Goal: Information Seeking & Learning: Learn about a topic

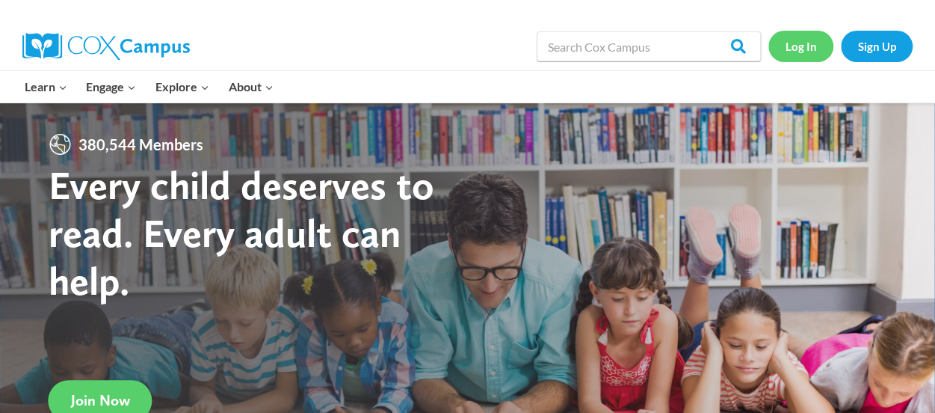
click at [806, 52] on link "Log In" at bounding box center [801, 46] width 65 height 31
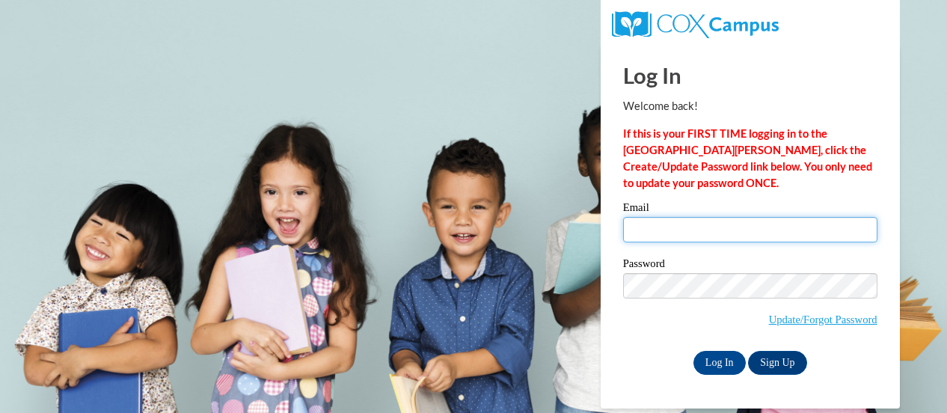
click at [671, 226] on input "Email" at bounding box center [750, 229] width 254 height 25
type input "patterson.whitney.r@muscogee.k12.ga.us"
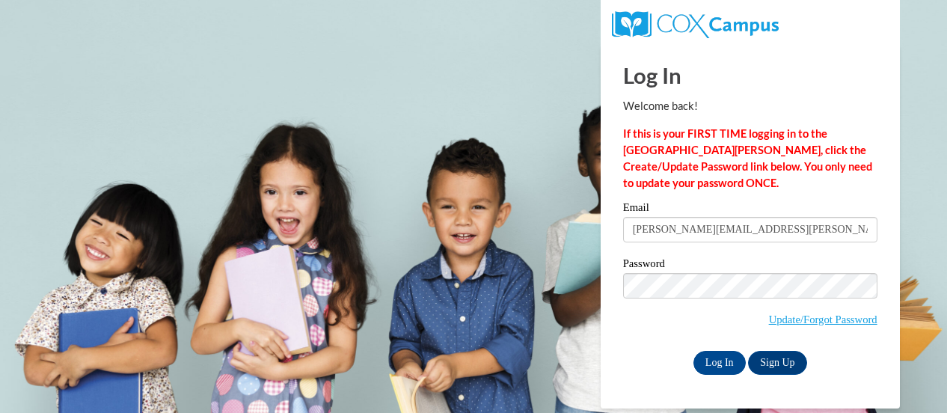
click at [698, 235] on input "patterson.whitney.r@muscogee.k12.ga.us" at bounding box center [750, 229] width 254 height 25
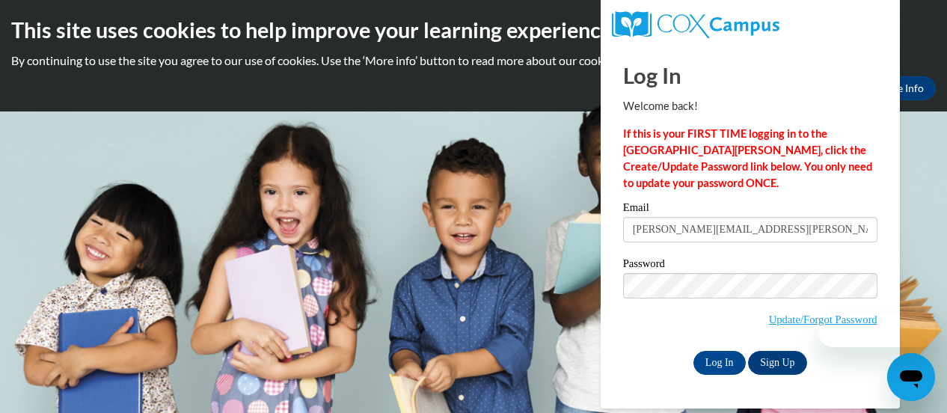
click at [639, 356] on div "Log In Sign Up" at bounding box center [750, 363] width 254 height 24
click at [713, 366] on input "Log In" at bounding box center [719, 363] width 52 height 24
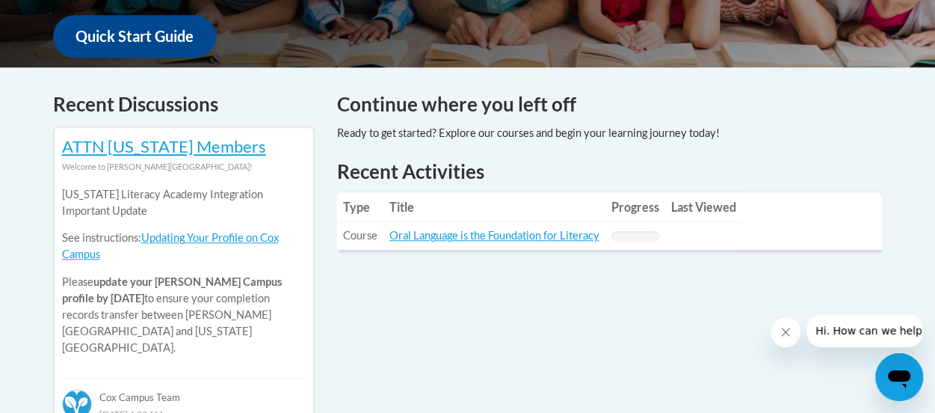
scroll to position [609, 0]
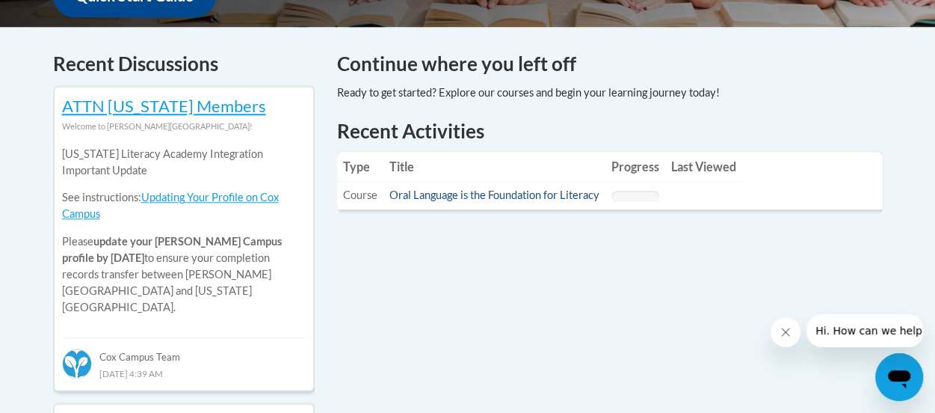
click at [438, 197] on link "Oral Language is the Foundation for Literacy" at bounding box center [495, 194] width 210 height 13
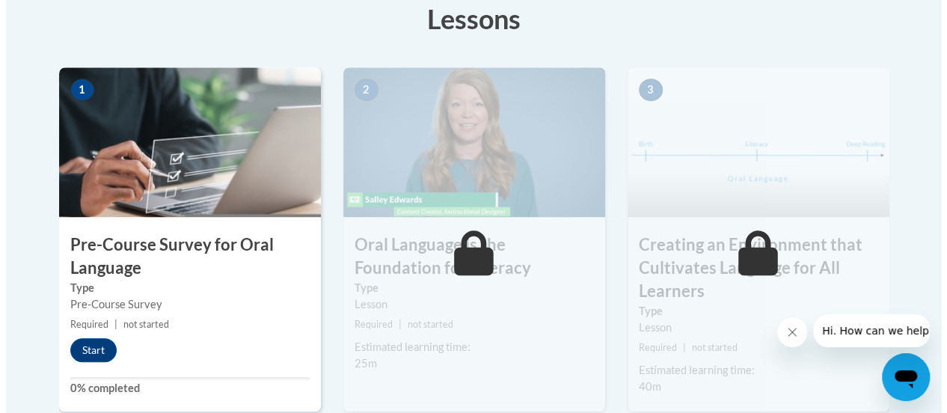
scroll to position [471, 0]
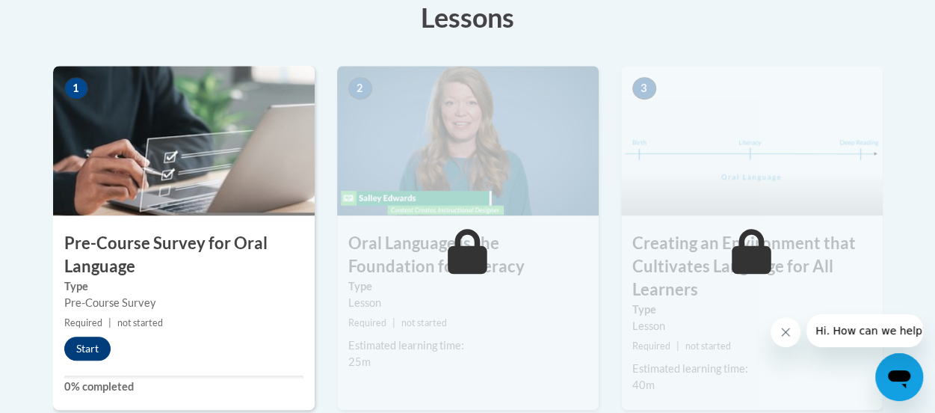
click at [90, 348] on button "Start" at bounding box center [87, 348] width 46 height 24
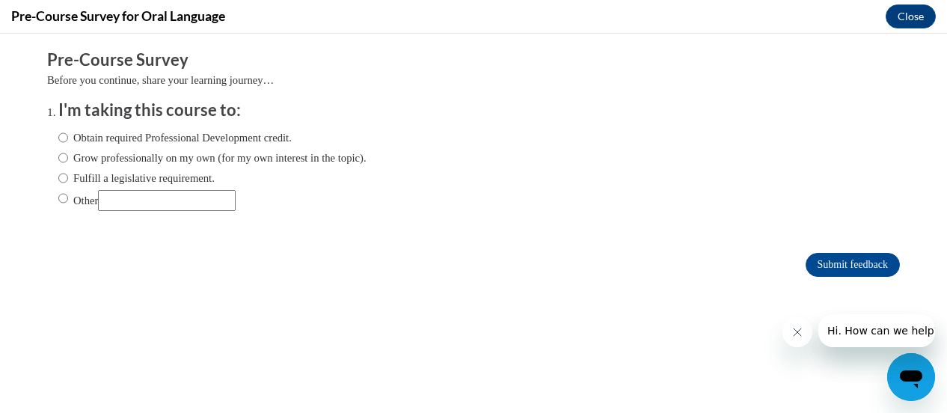
scroll to position [0, 0]
click at [58, 150] on input "Grow professionally on my own (for my own interest in the topic)." at bounding box center [63, 158] width 10 height 16
radio input "true"
click at [58, 139] on input "Obtain required Professional Development credit." at bounding box center [63, 137] width 10 height 16
radio input "true"
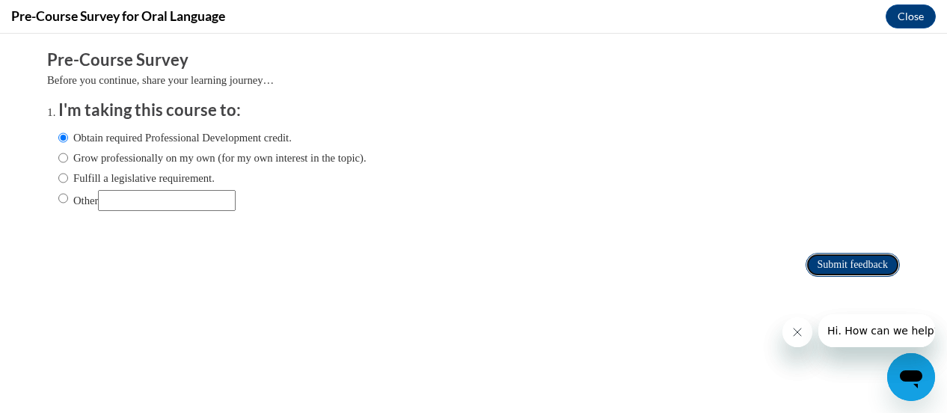
click at [850, 266] on input "Submit feedback" at bounding box center [852, 265] width 94 height 24
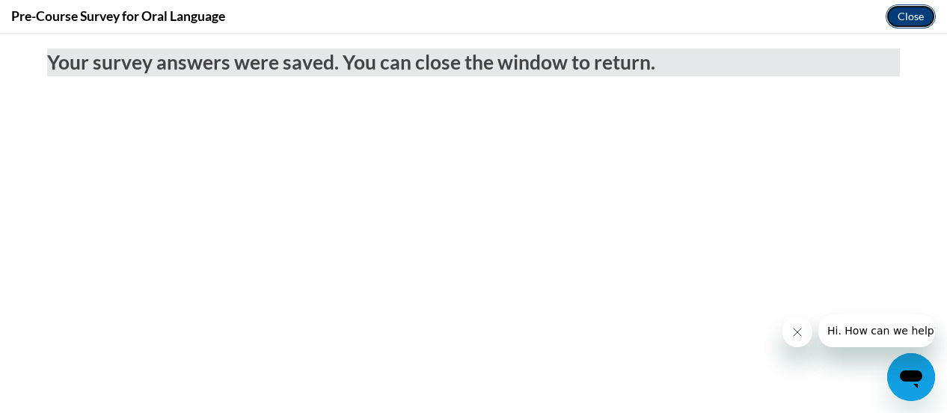
click at [894, 12] on button "Close" at bounding box center [910, 16] width 50 height 24
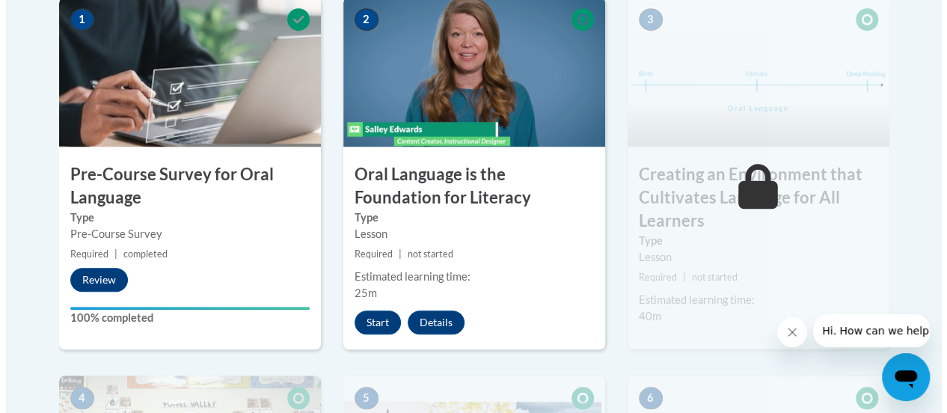
scroll to position [585, 0]
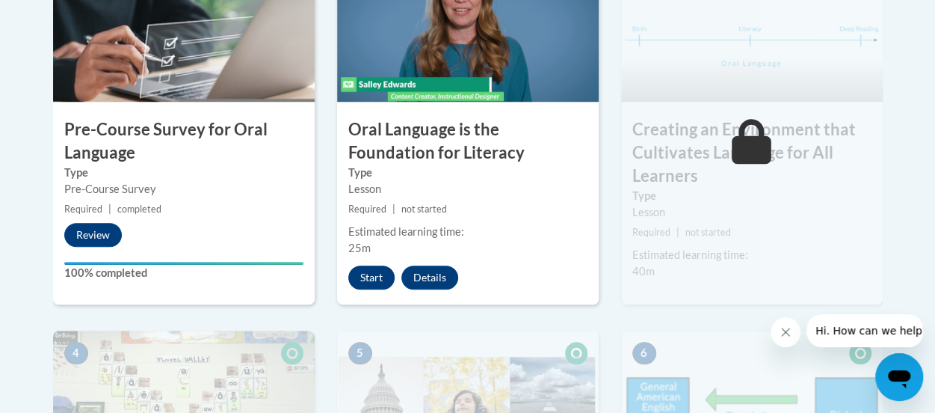
click at [372, 277] on button "Start" at bounding box center [371, 277] width 46 height 24
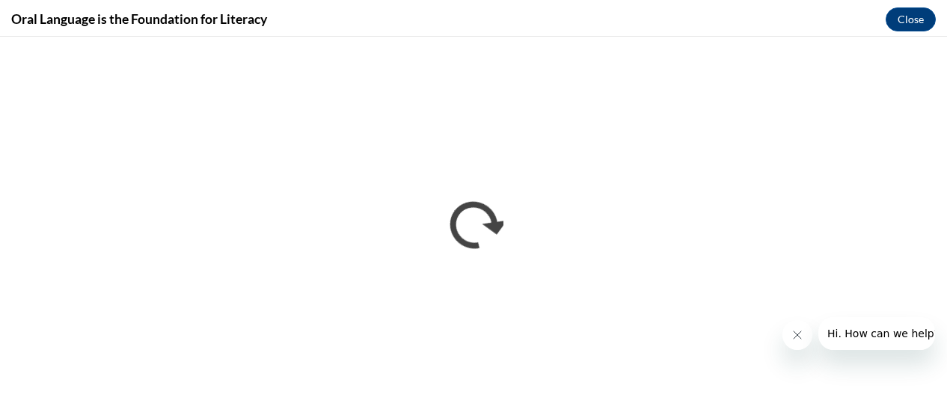
scroll to position [0, 0]
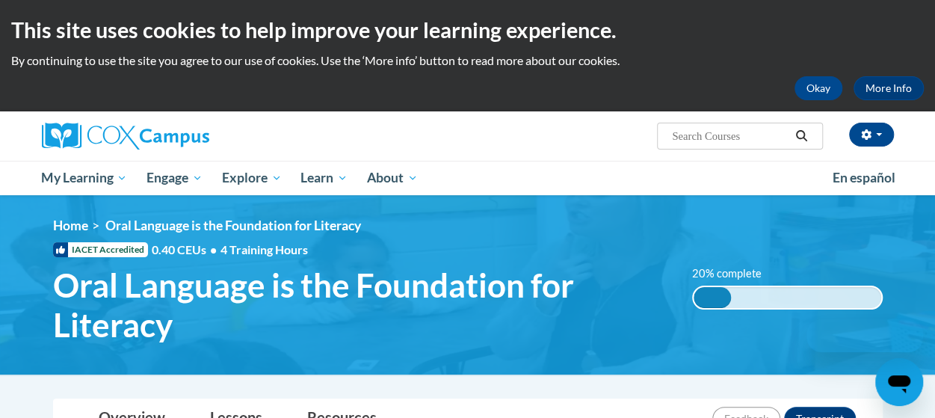
click at [831, 253] on div "<en>My Learning</en><fr>New fr_My Learning</fr><it>New it_My Learning</it><de>N…" at bounding box center [468, 285] width 875 height 135
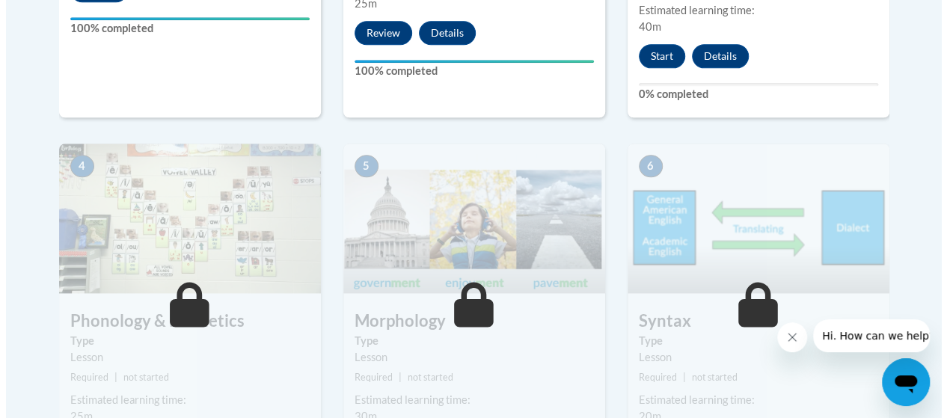
scroll to position [824, 0]
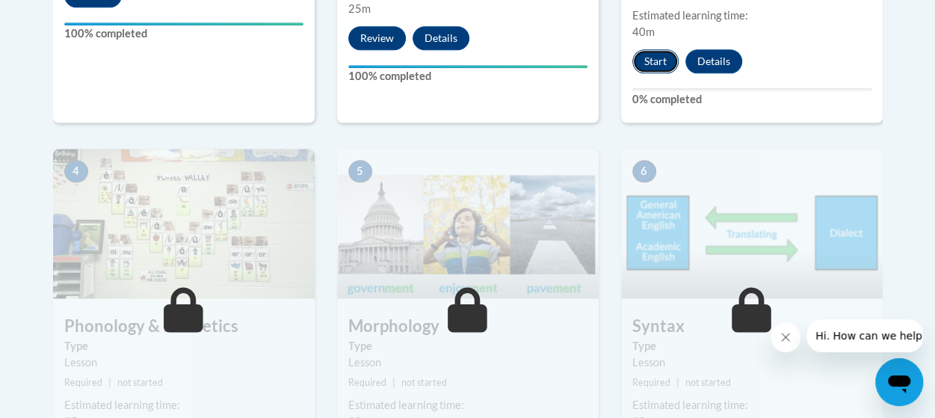
click at [655, 49] on button "Start" at bounding box center [656, 61] width 46 height 24
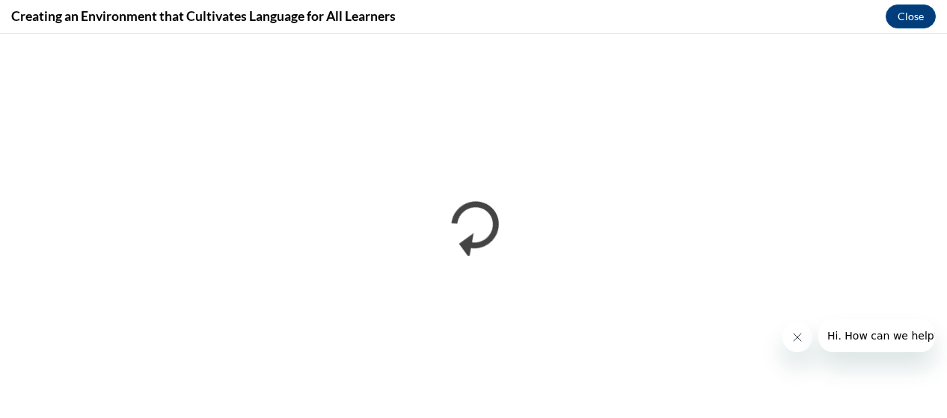
scroll to position [0, 0]
